Goal: Task Accomplishment & Management: Manage account settings

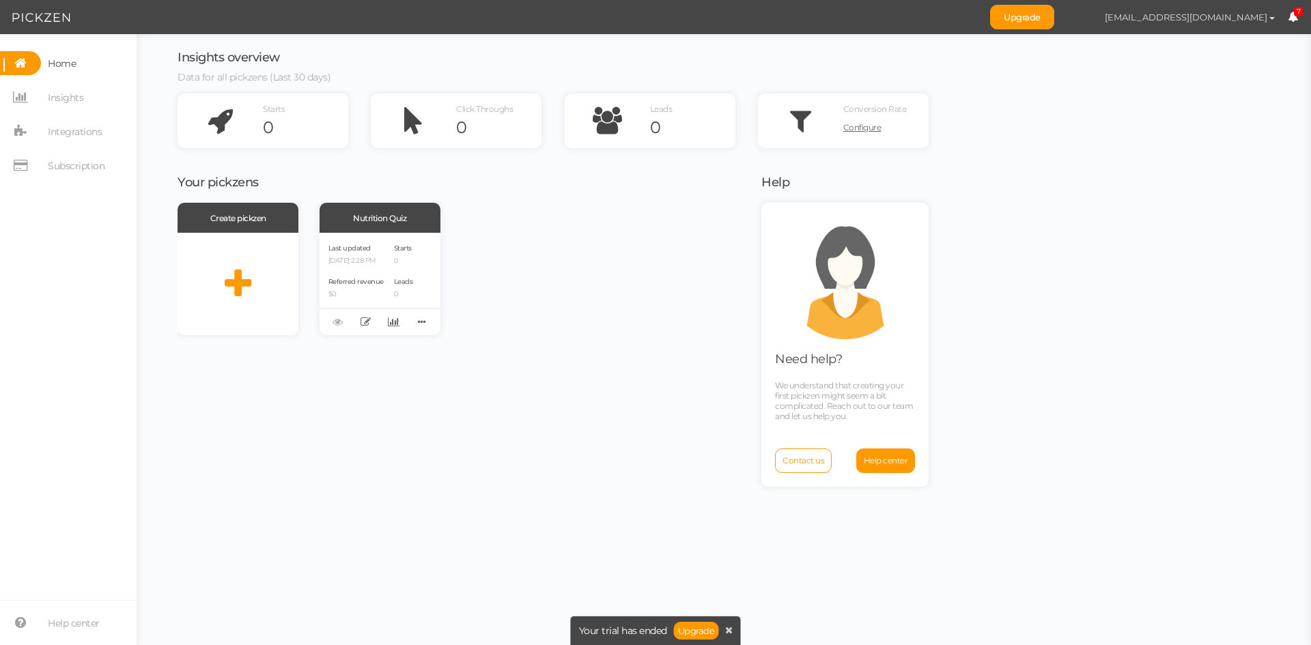
click at [1265, 16] on span "[EMAIL_ADDRESS][DOMAIN_NAME]" at bounding box center [1186, 17] width 163 height 11
click at [1218, 72] on span "Log out" at bounding box center [1223, 70] width 30 height 10
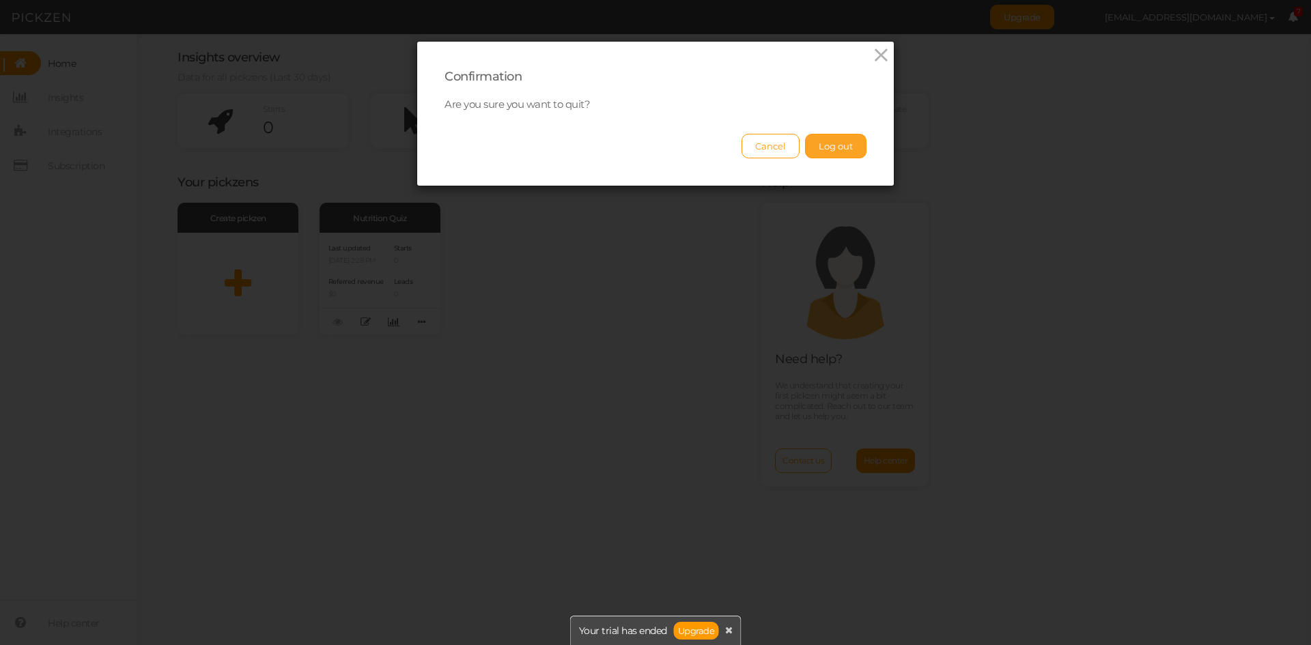
click at [851, 141] on button "Log out" at bounding box center [835, 146] width 61 height 25
